Goal: Check status: Check status

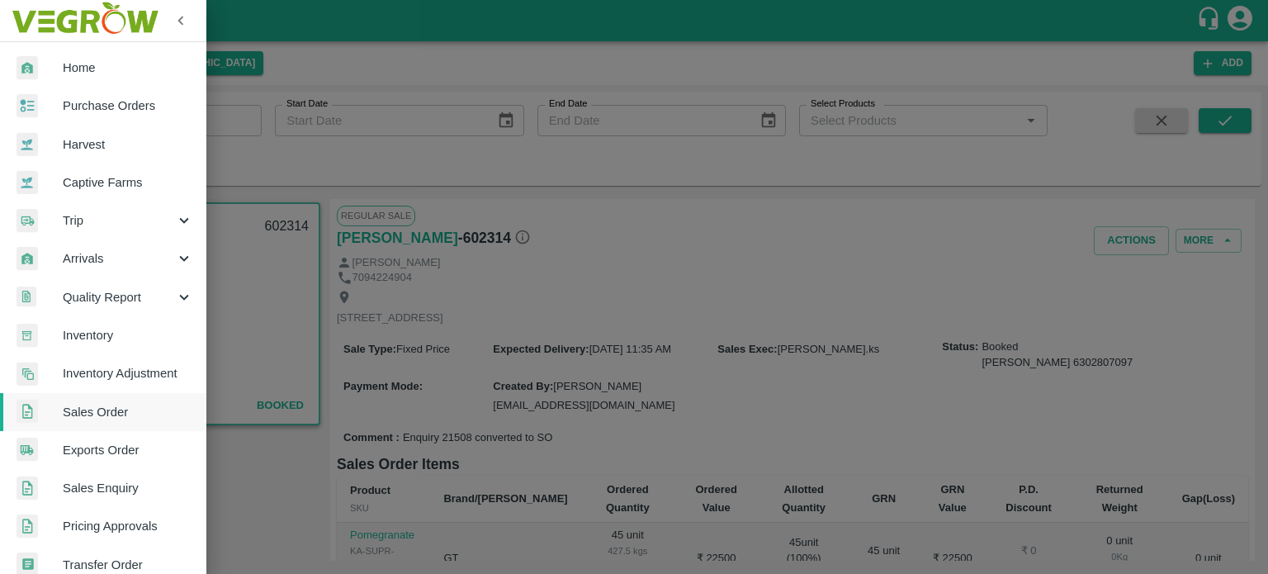
scroll to position [125, 0]
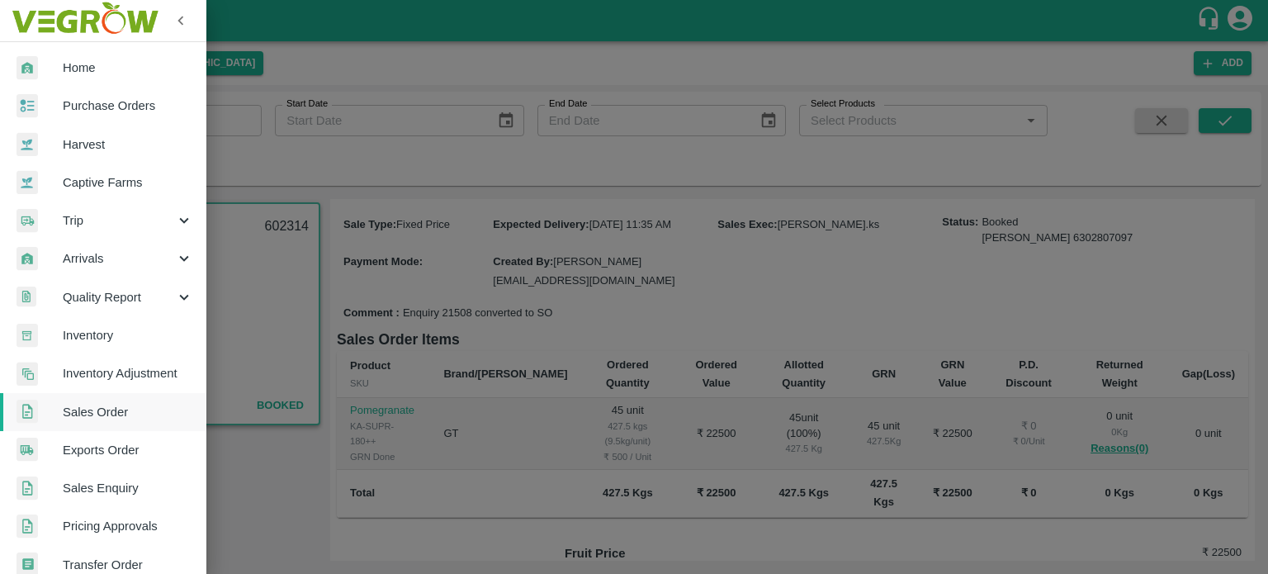
click at [372, 154] on div at bounding box center [634, 287] width 1268 height 574
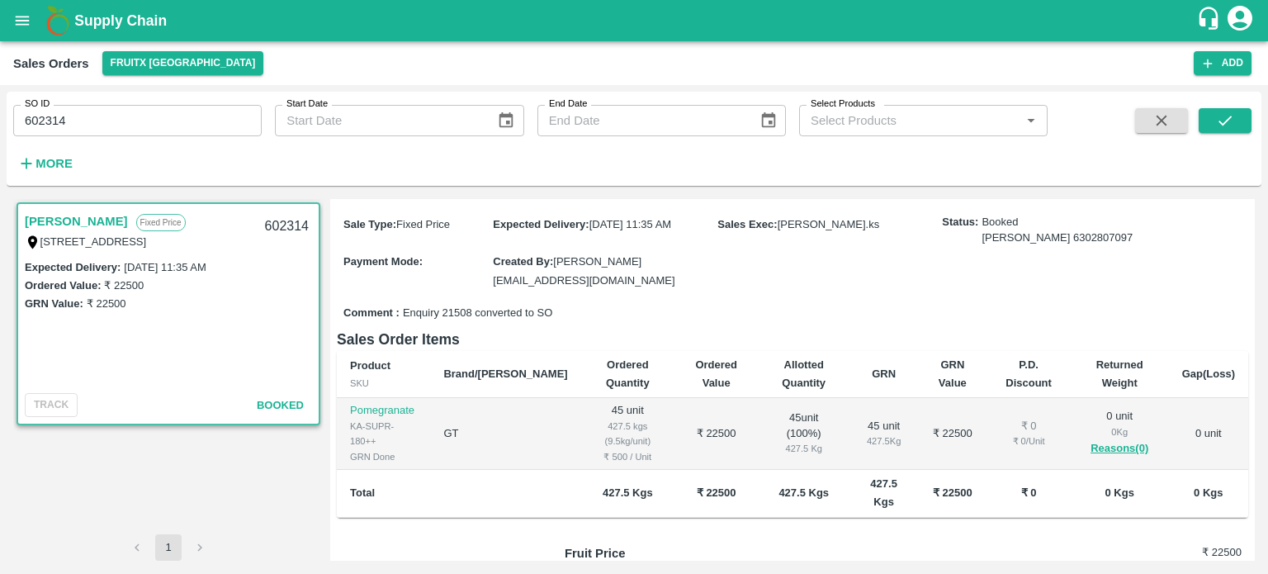
click at [145, 141] on div "SO ID 602314 SO ID Start Date Start Date End Date End Date Select Products Sele…" at bounding box center [524, 135] width 1048 height 86
click at [123, 128] on input "602314" at bounding box center [137, 120] width 249 height 31
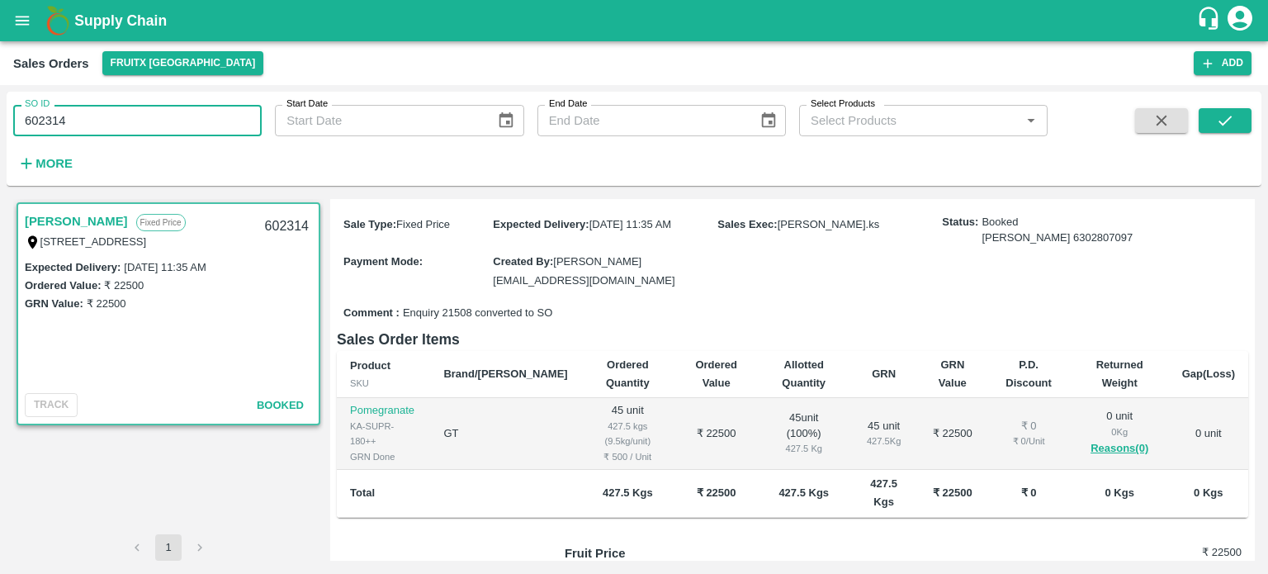
paste input "text"
type input "606045"
click at [1203, 121] on button "submit" at bounding box center [1225, 120] width 53 height 25
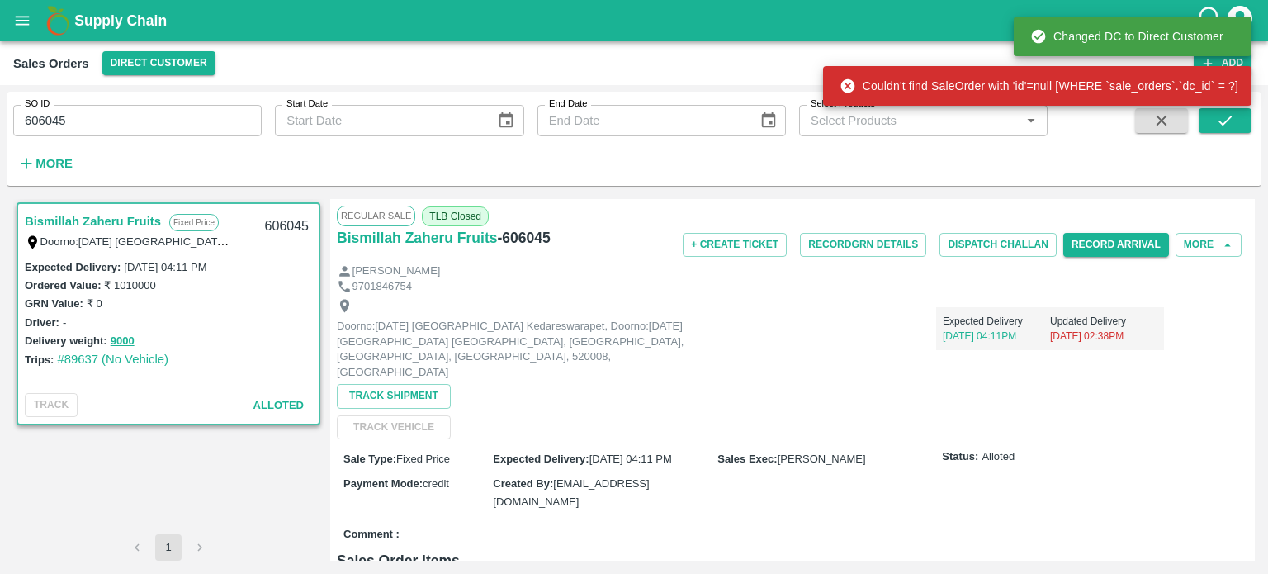
click at [75, 124] on input "606045" at bounding box center [137, 120] width 249 height 31
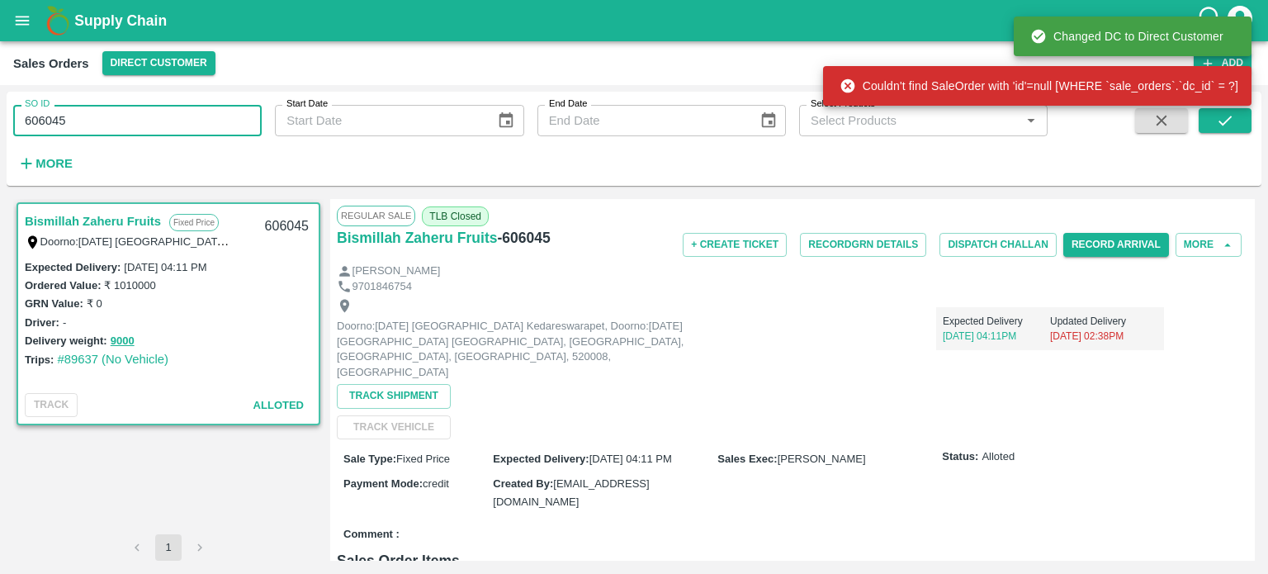
paste input "text"
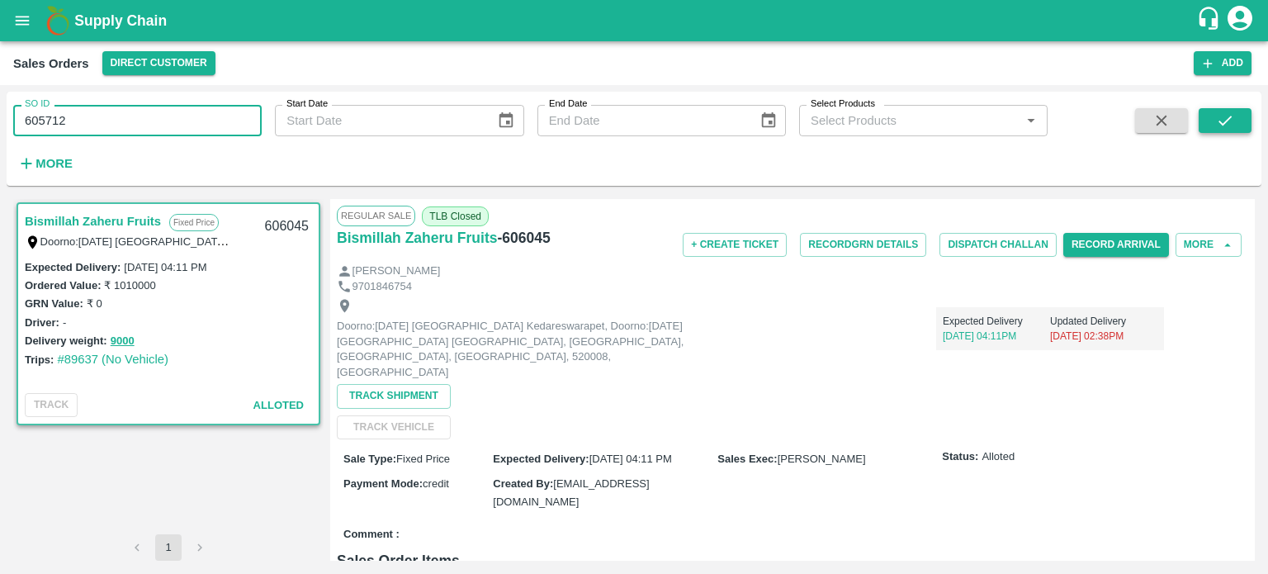
click at [1237, 121] on button "submit" at bounding box center [1225, 120] width 53 height 25
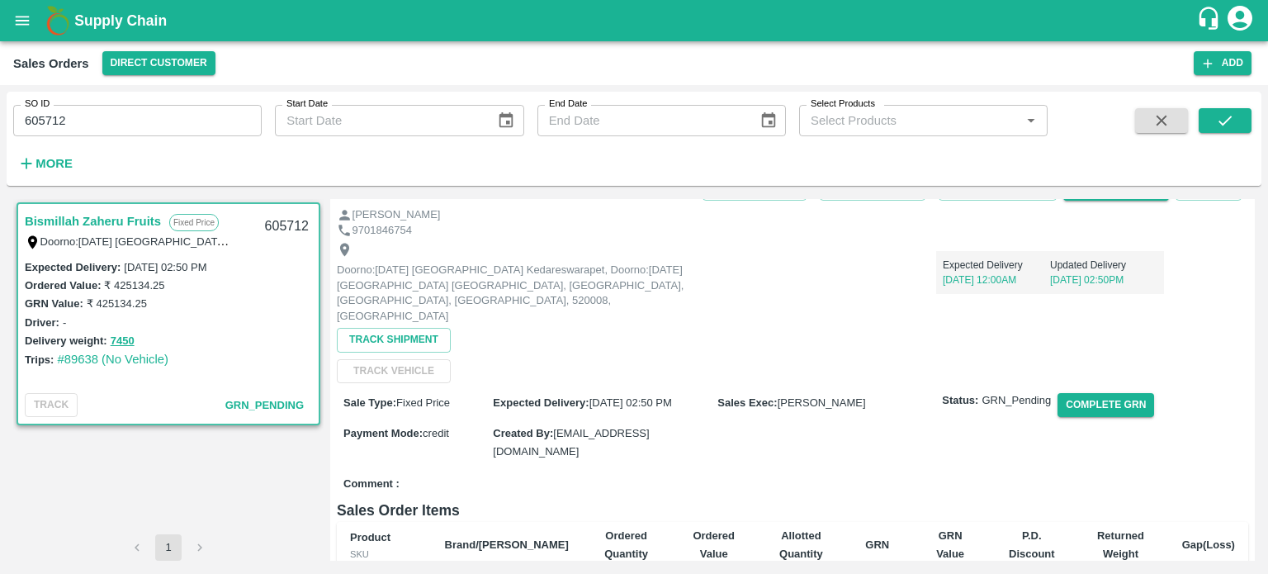
scroll to position [12, 0]
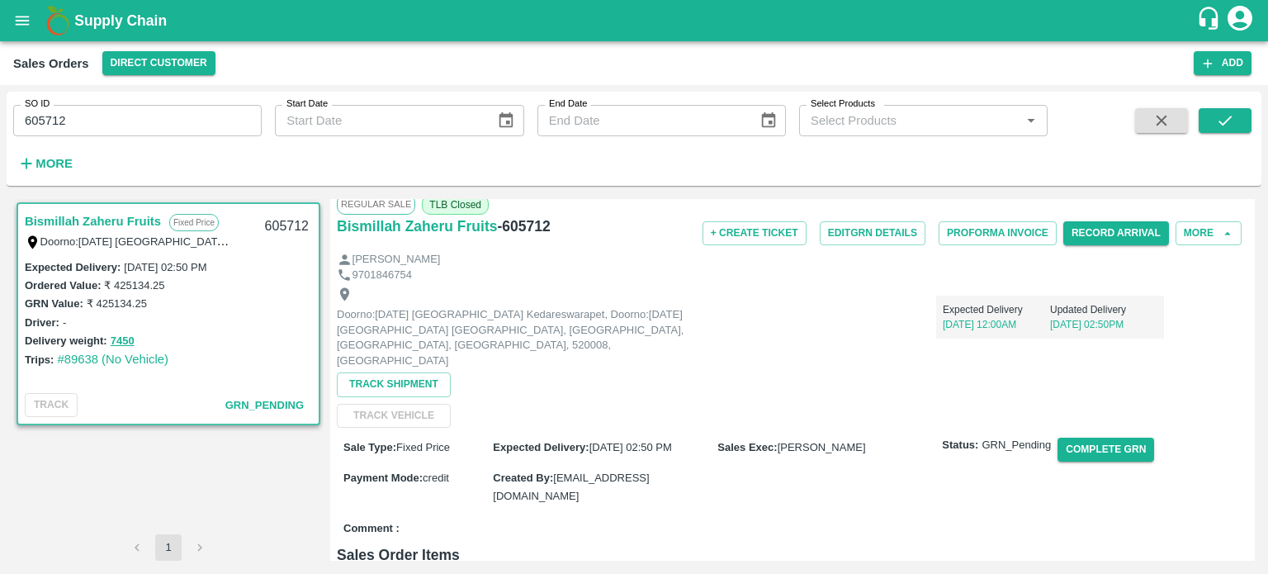
click at [155, 145] on div "SO ID 605712 SO ID Start Date Start Date End Date End Date Select Products Sele…" at bounding box center [524, 135] width 1048 height 86
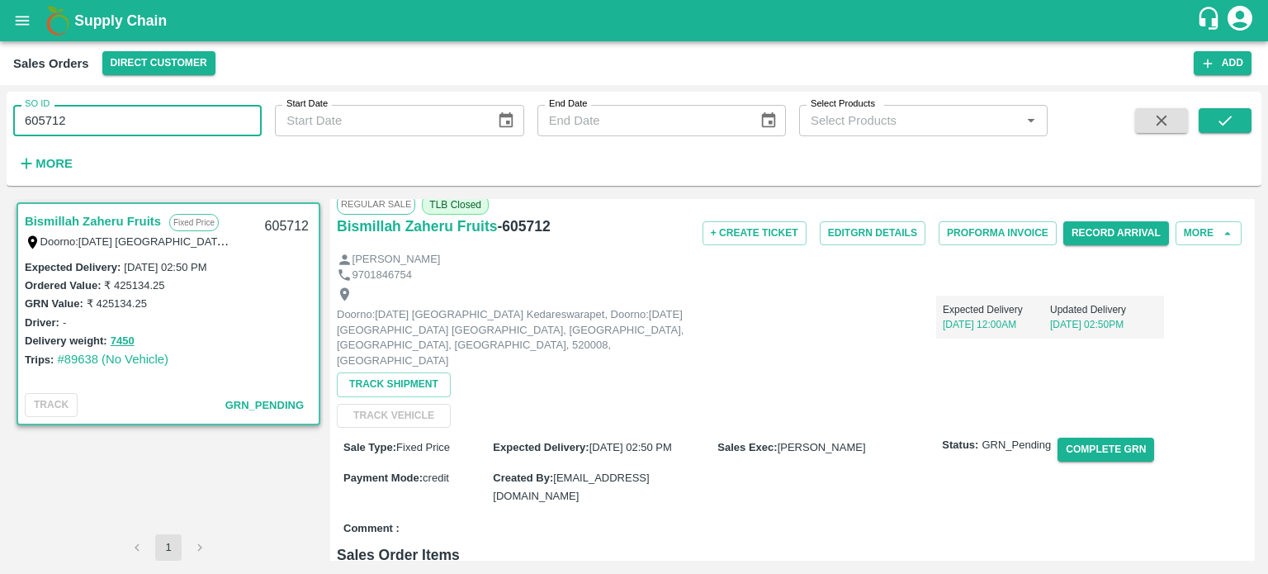
click at [129, 124] on input "605712" at bounding box center [137, 120] width 249 height 31
paste input "text"
click at [1235, 118] on button "submit" at bounding box center [1225, 120] width 53 height 25
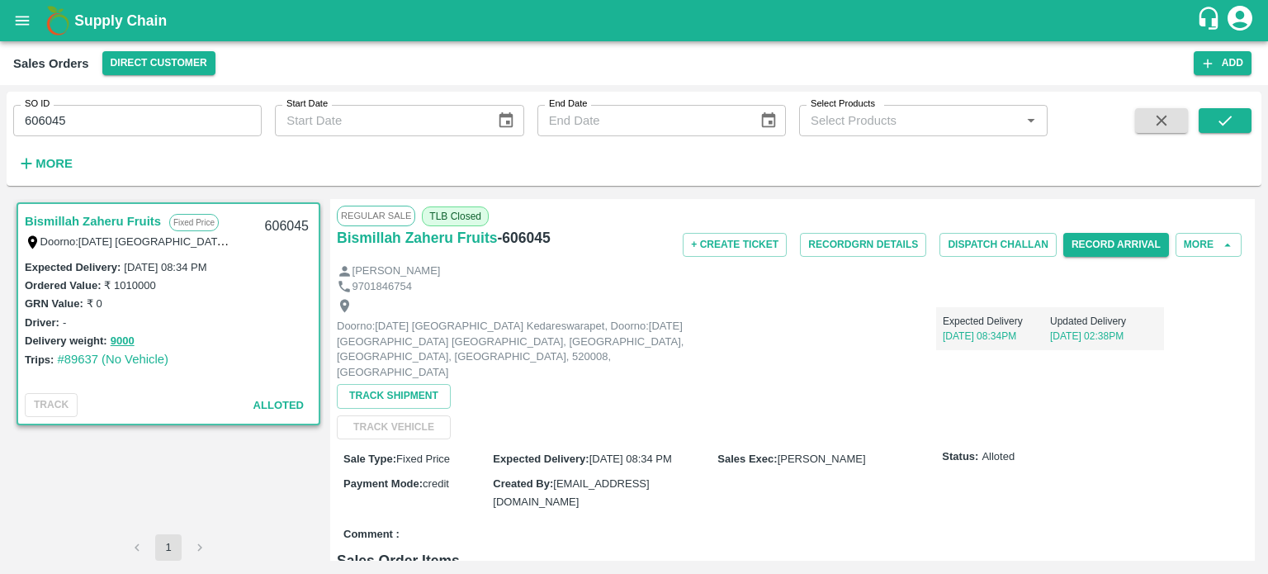
click at [178, 122] on input "606045" at bounding box center [137, 120] width 249 height 31
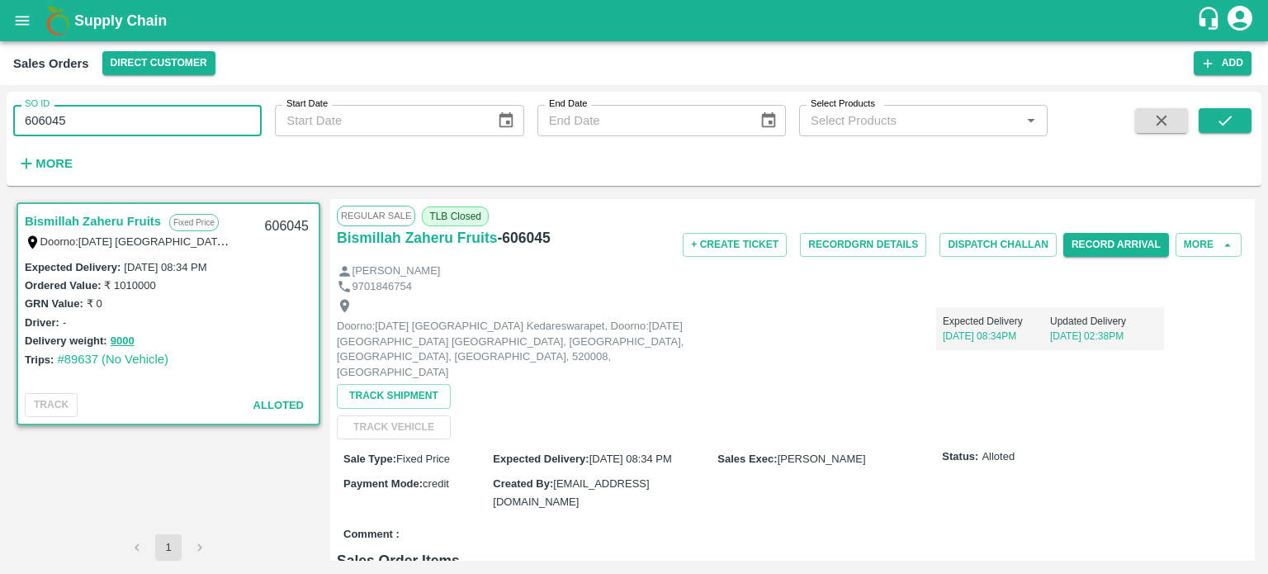
paste input "text"
type input "605712"
click at [1205, 129] on button "submit" at bounding box center [1225, 120] width 53 height 25
